Goal: Transaction & Acquisition: Purchase product/service

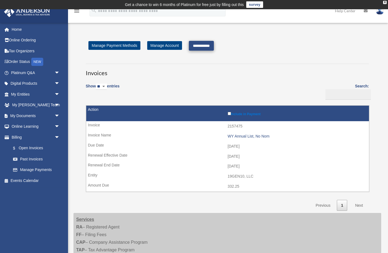
click at [211, 44] on input "**********" at bounding box center [201, 46] width 25 height 10
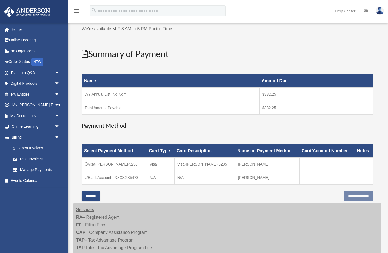
scroll to position [47, 0]
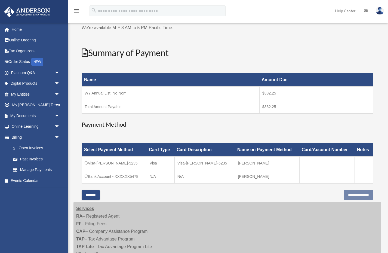
click at [142, 165] on td "Visa-[PERSON_NAME]-5235" at bounding box center [114, 162] width 65 height 13
click at [271, 164] on td "[PERSON_NAME]" at bounding box center [267, 162] width 64 height 13
click at [110, 95] on td "WY Annual List, No Nom" at bounding box center [171, 94] width 178 height 14
click at [122, 107] on td "Total Amount Payable" at bounding box center [171, 107] width 178 height 14
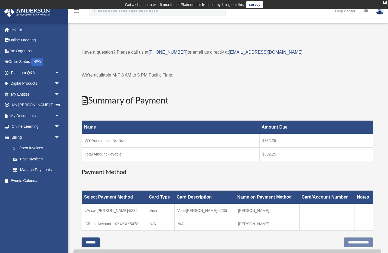
scroll to position [0, 0]
click at [166, 87] on div "Have a question? Please call us at (725)605-8923 or email us directly at paymen…" at bounding box center [227, 142] width 291 height 189
click at [120, 96] on h2 "Summary of Payment" at bounding box center [227, 100] width 291 height 12
click at [21, 149] on link "$ Open Invoices" at bounding box center [38, 148] width 60 height 11
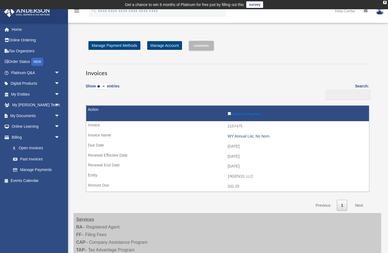
scroll to position [1, 0]
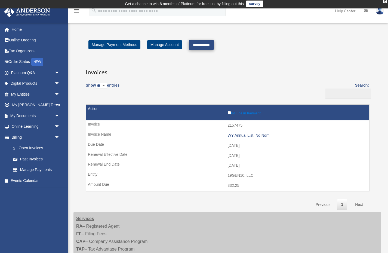
click at [214, 44] on input "**********" at bounding box center [201, 45] width 25 height 10
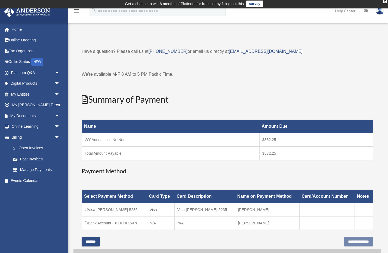
click at [196, 140] on td "WY Annual List, No Nom" at bounding box center [171, 140] width 178 height 14
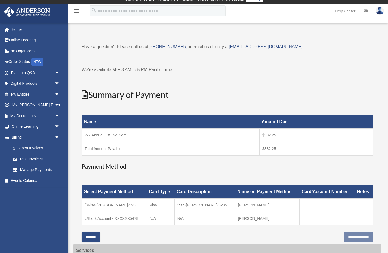
click at [198, 150] on td "Total Amount Payable" at bounding box center [171, 149] width 178 height 14
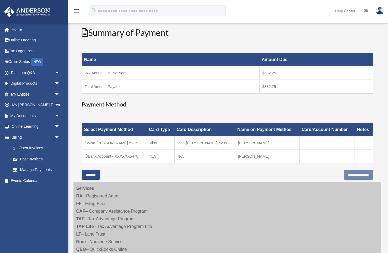
scroll to position [70, 0]
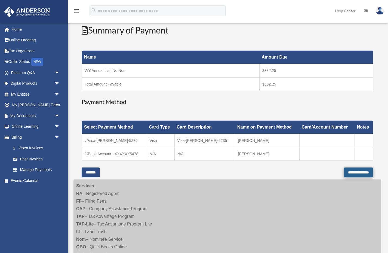
click at [349, 172] on input "**********" at bounding box center [358, 172] width 29 height 10
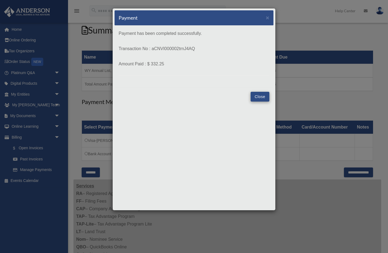
click at [261, 96] on button "Close" at bounding box center [260, 97] width 19 height 10
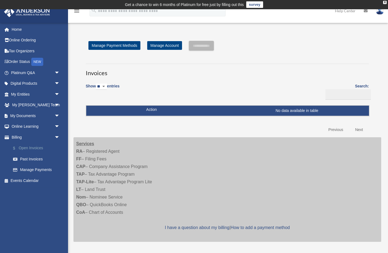
click at [33, 146] on link "$ Open Invoices" at bounding box center [38, 148] width 60 height 11
click at [30, 146] on link "$ Open Invoices" at bounding box center [38, 148] width 60 height 11
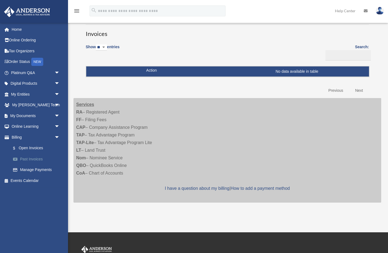
scroll to position [36, 0]
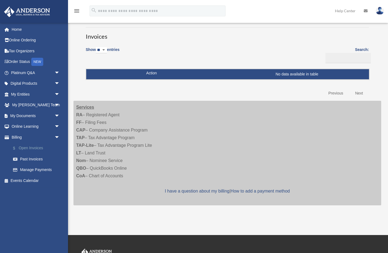
click at [34, 148] on link "$ Open Invoices" at bounding box center [38, 148] width 60 height 11
click at [32, 157] on link "Past Invoices" at bounding box center [38, 158] width 60 height 11
